Goal: Use online tool/utility: Utilize a website feature to perform a specific function

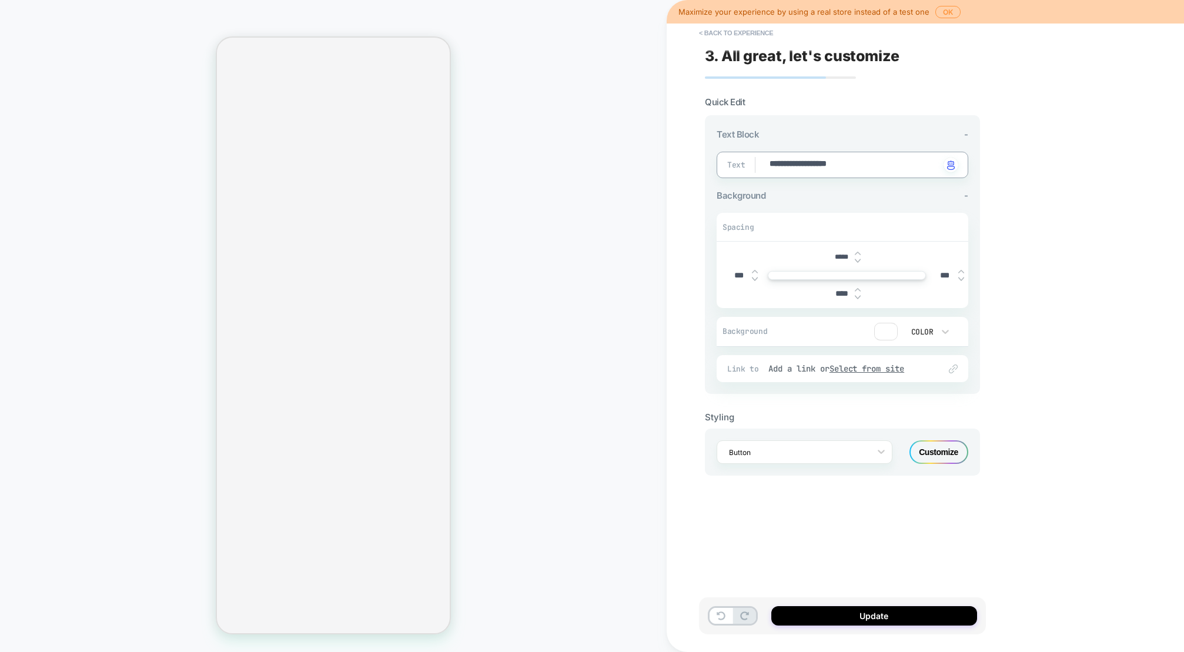
click at [893, 168] on textarea "**********" at bounding box center [854, 165] width 171 height 14
click at [938, 456] on div "Customize" at bounding box center [939, 452] width 59 height 24
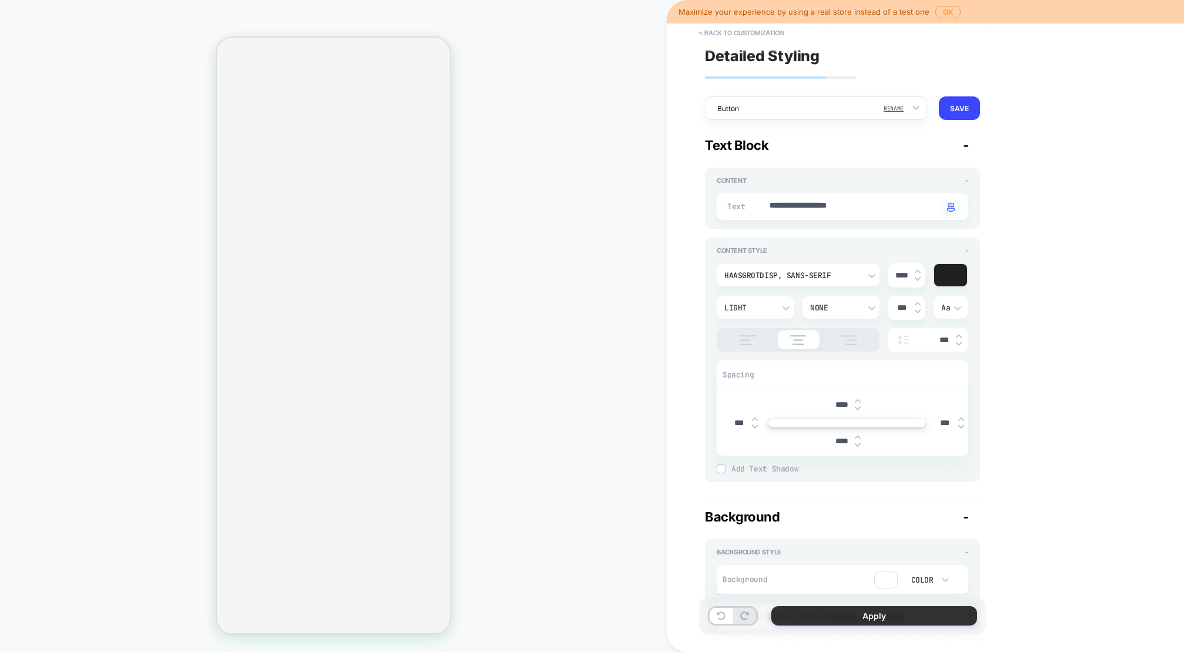
click at [877, 619] on button "Apply" at bounding box center [874, 615] width 206 height 19
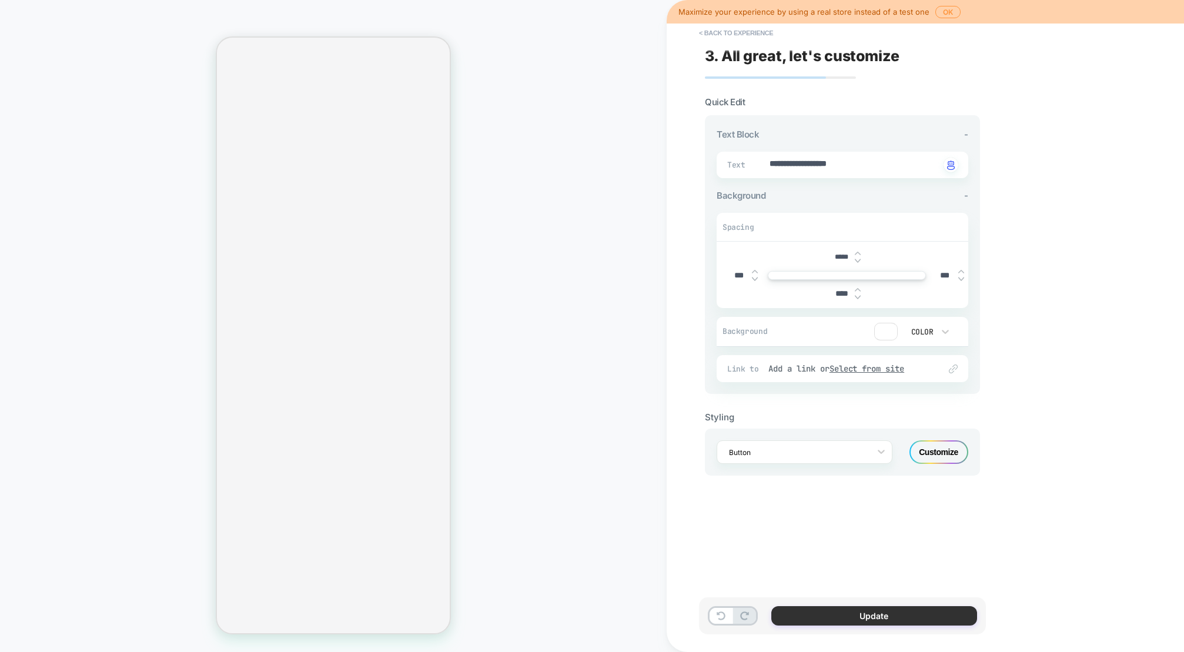
click at [886, 620] on button "Update" at bounding box center [874, 615] width 206 height 19
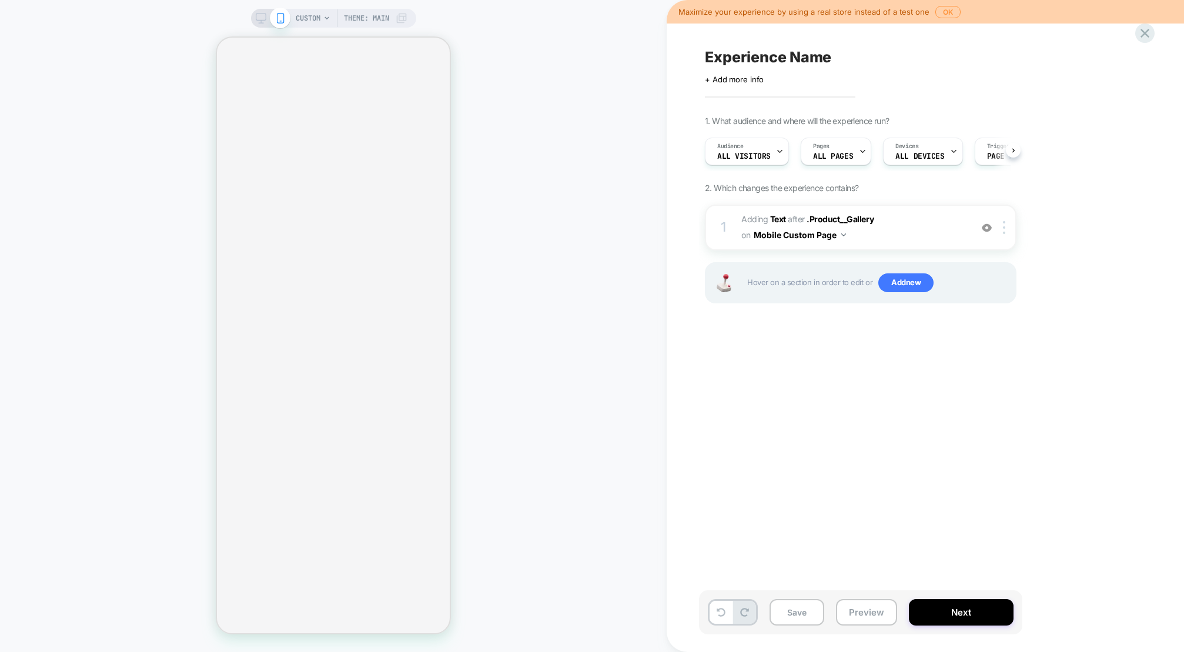
scroll to position [0, 1]
click at [780, 220] on b "Text" at bounding box center [778, 219] width 16 height 10
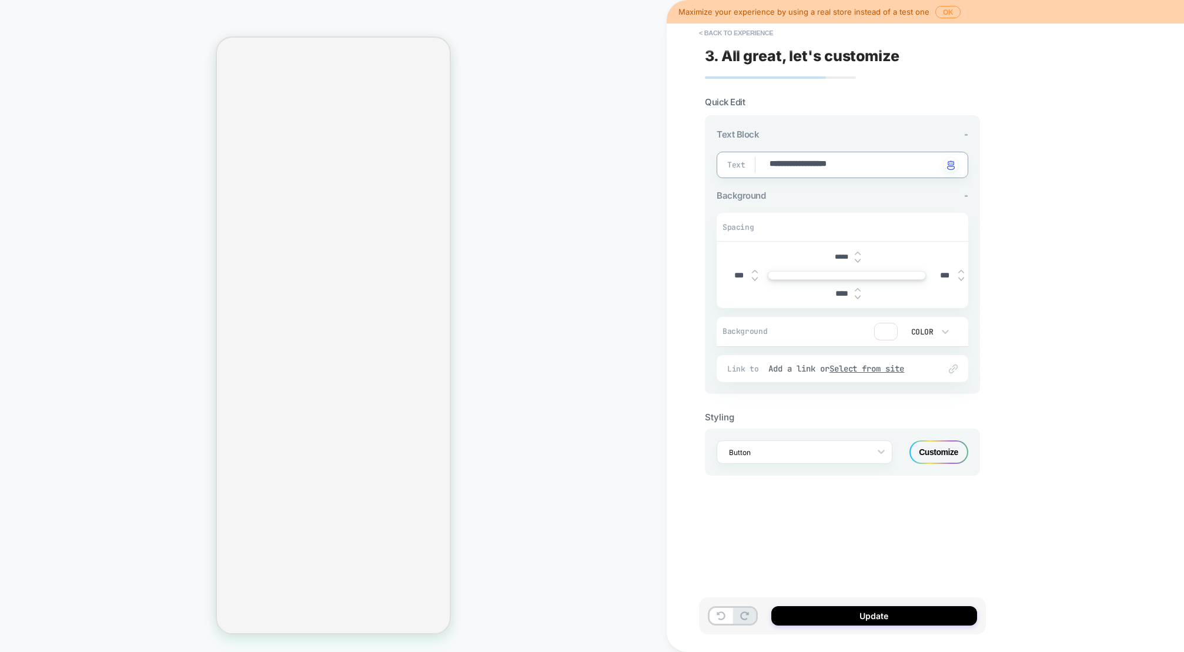
click at [942, 449] on div "Customize" at bounding box center [939, 452] width 59 height 24
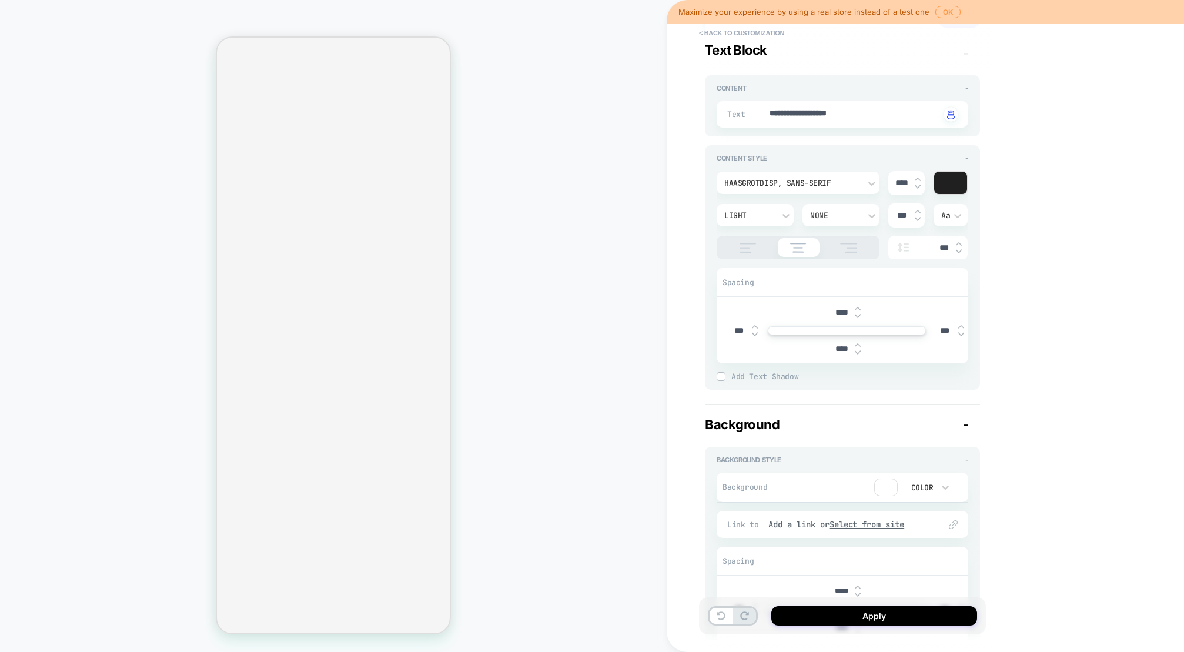
scroll to position [0, 0]
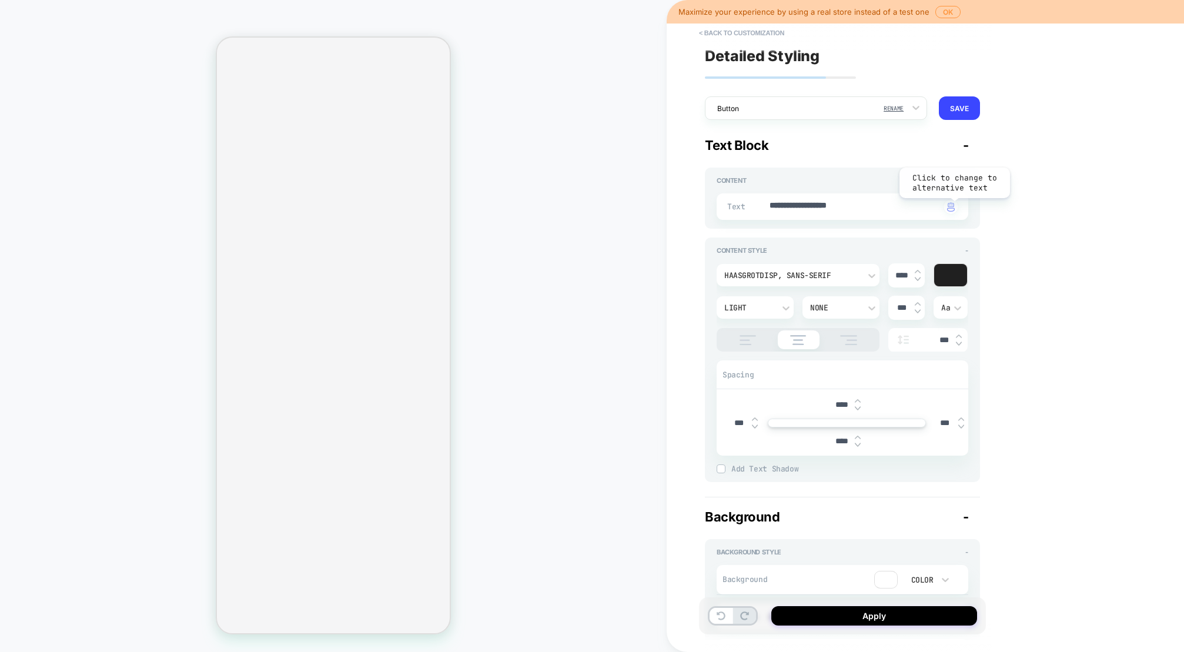
click at [954, 208] on img "button" at bounding box center [951, 206] width 8 height 9
type textarea "*"
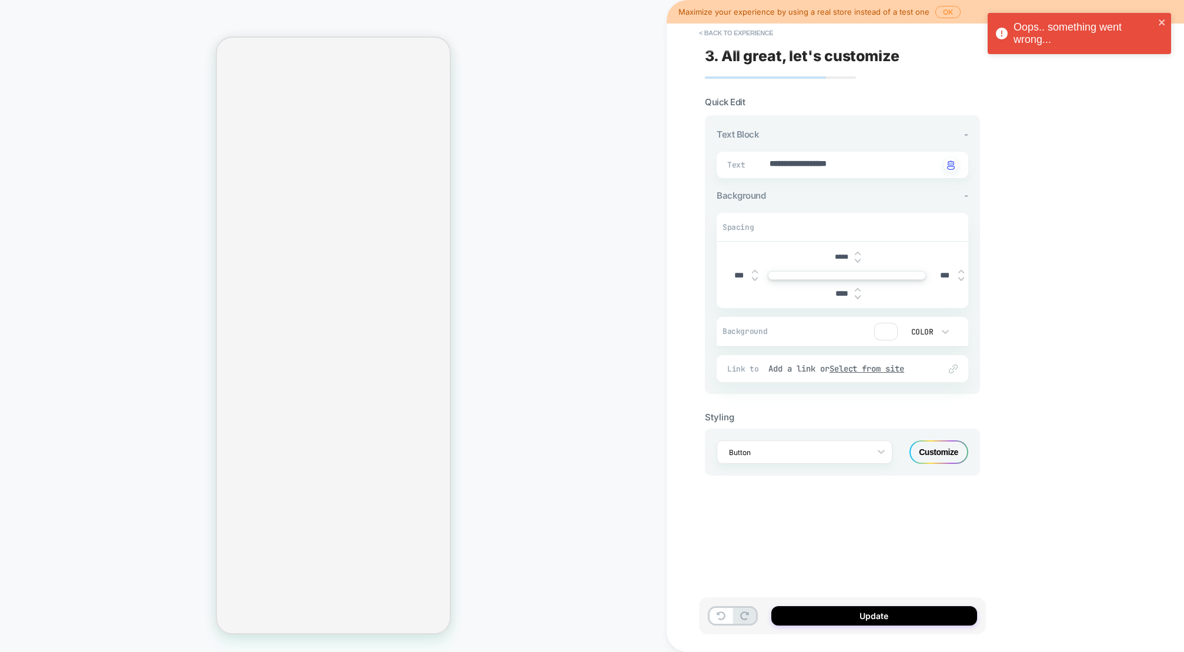
type textarea "*"
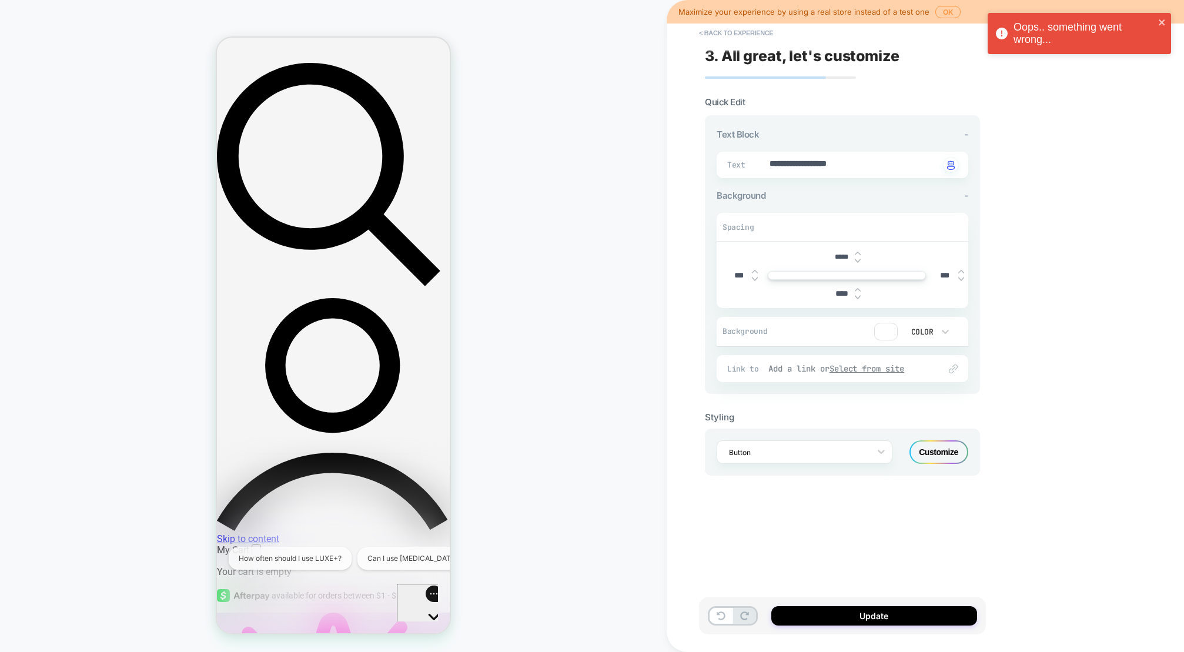
click at [868, 370] on u "Select from site" at bounding box center [867, 368] width 75 height 11
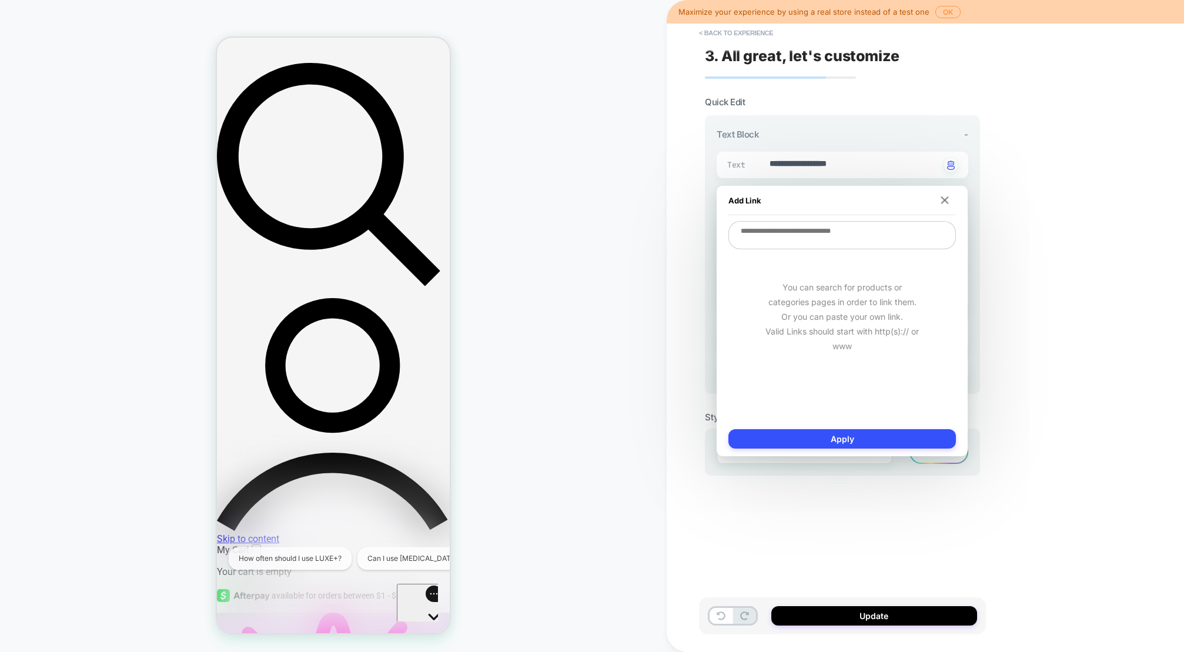
drag, startPoint x: 946, startPoint y: 199, endPoint x: 973, endPoint y: 239, distance: 48.3
click at [946, 199] on img at bounding box center [945, 200] width 8 height 8
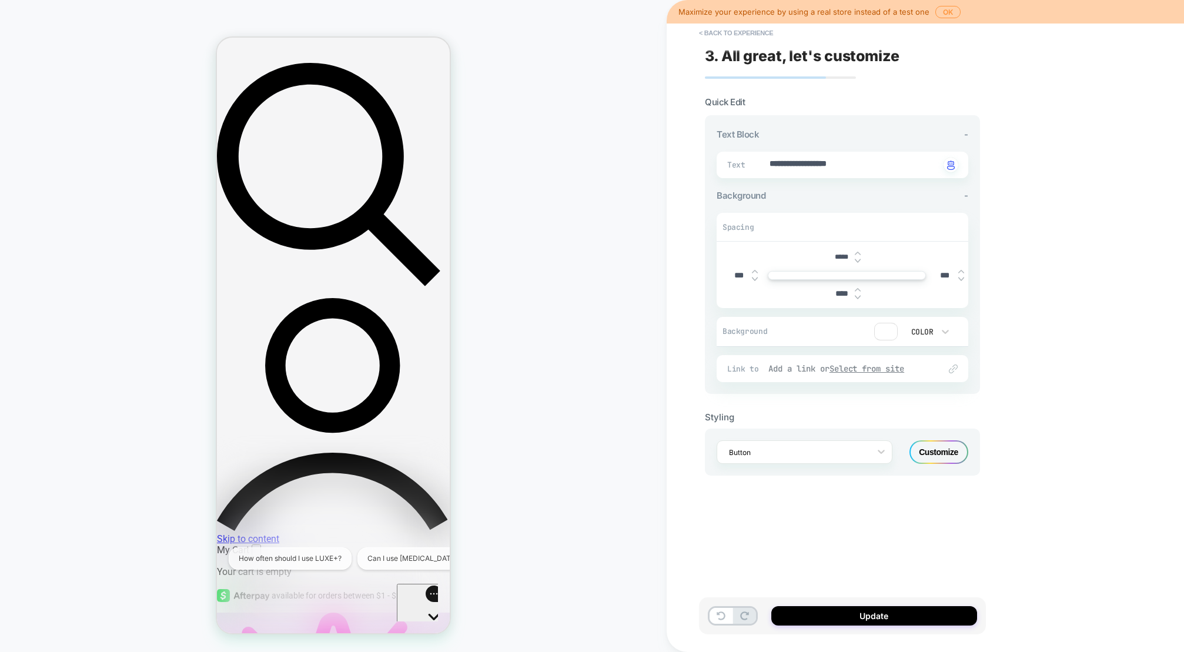
click at [786, 369] on div "Add a link or Select from site" at bounding box center [849, 368] width 160 height 11
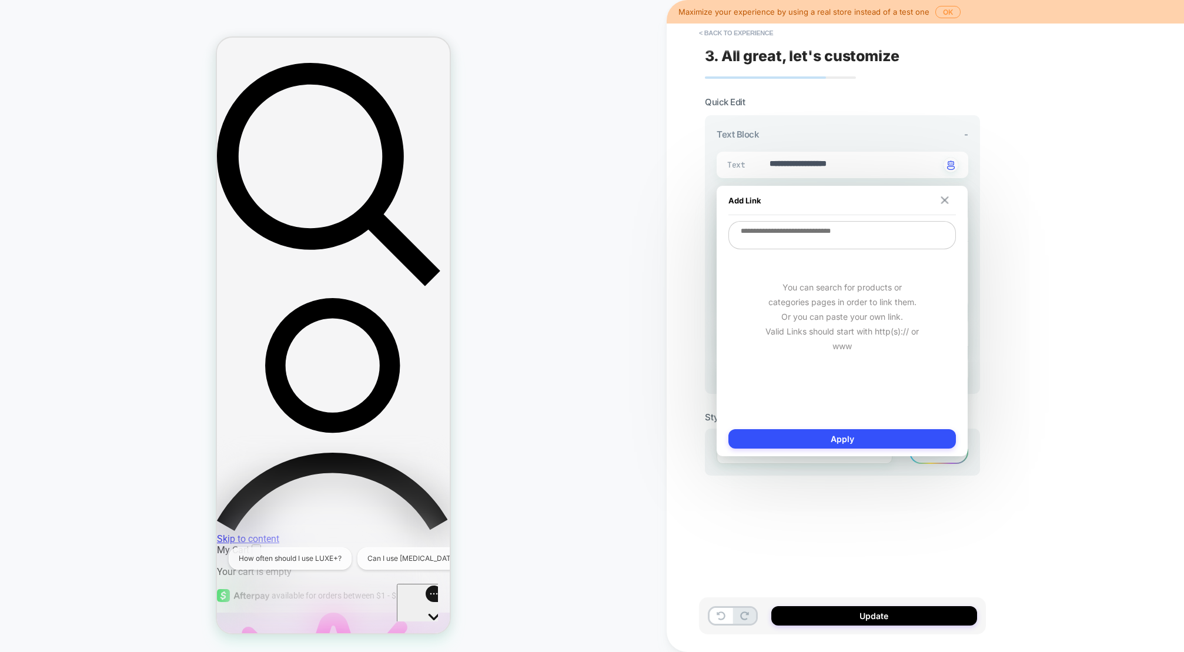
click at [941, 201] on img at bounding box center [945, 200] width 8 height 8
